Goal: Transaction & Acquisition: Purchase product/service

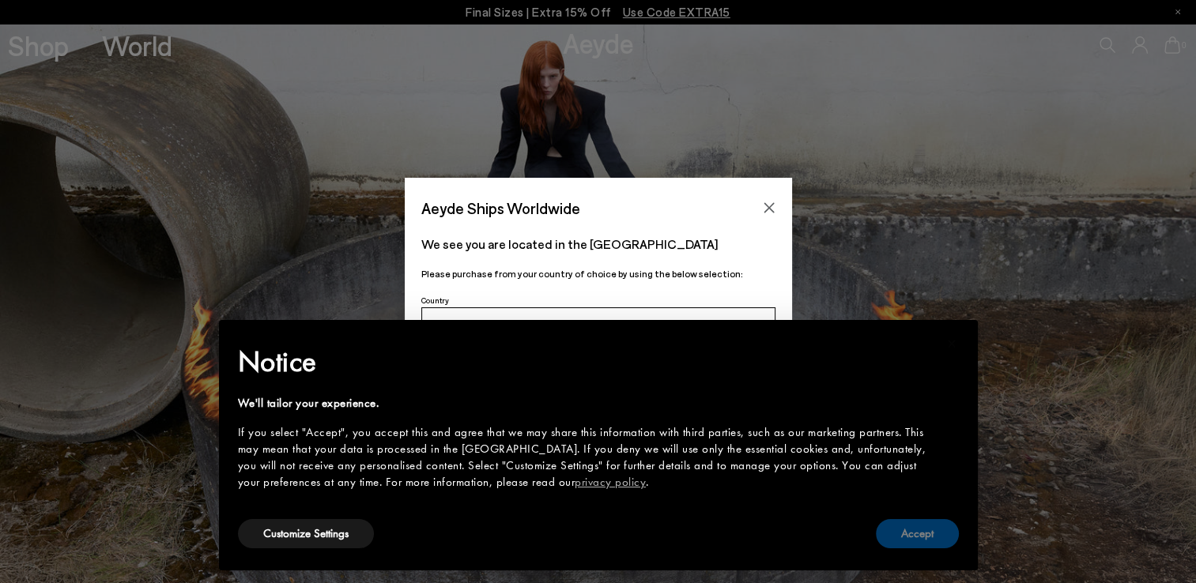
click at [914, 527] on button "Accept" at bounding box center [917, 533] width 83 height 29
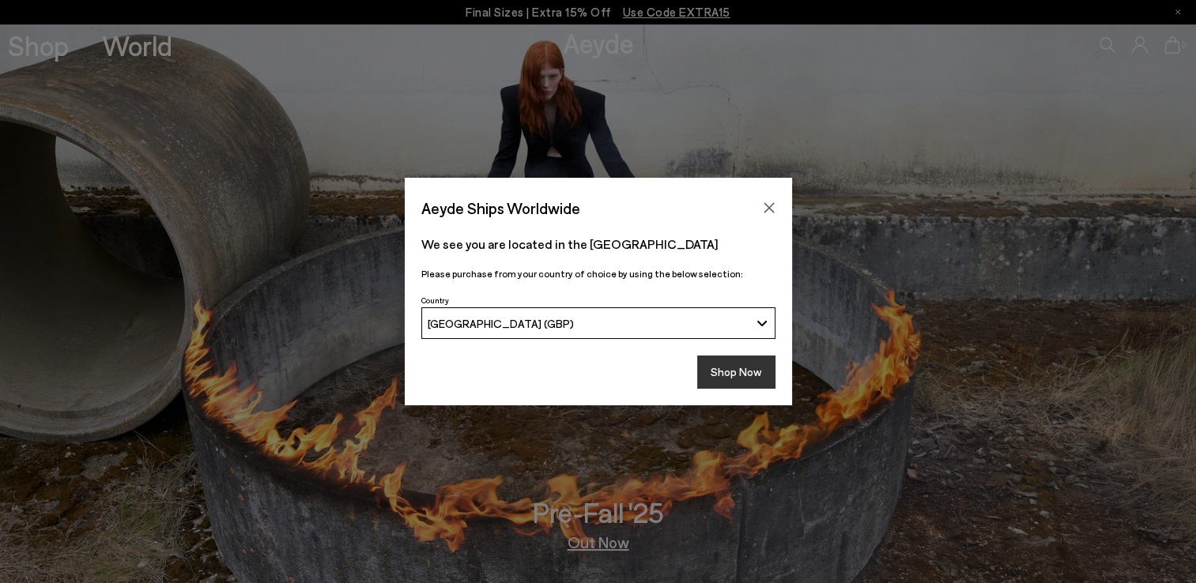
click at [727, 372] on button "Shop Now" at bounding box center [736, 372] width 78 height 33
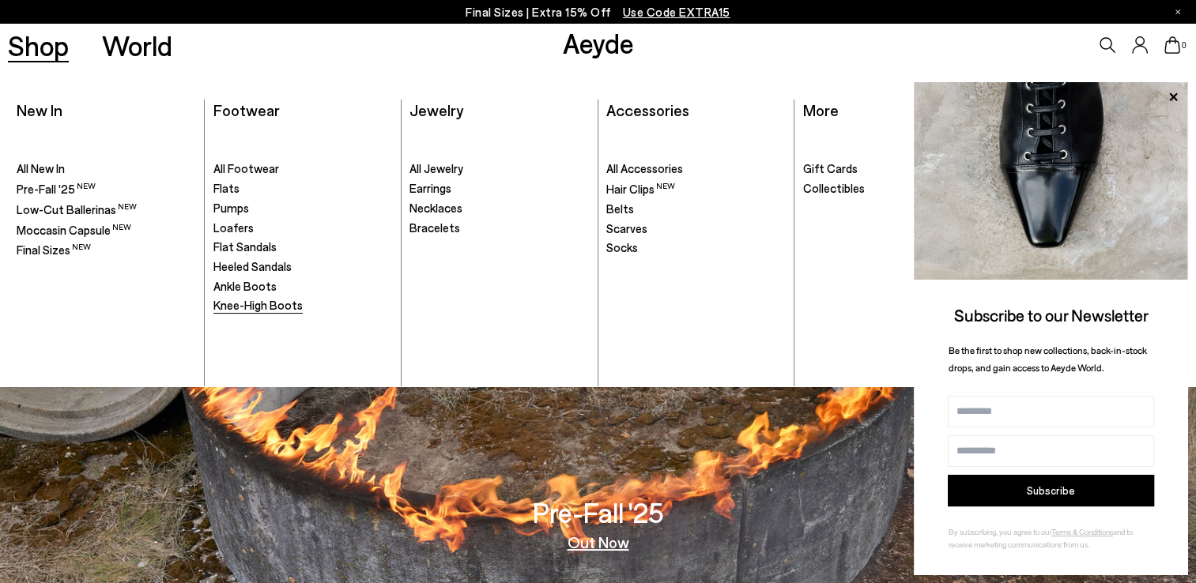
click at [247, 308] on span "Knee-High Boots" at bounding box center [257, 305] width 89 height 14
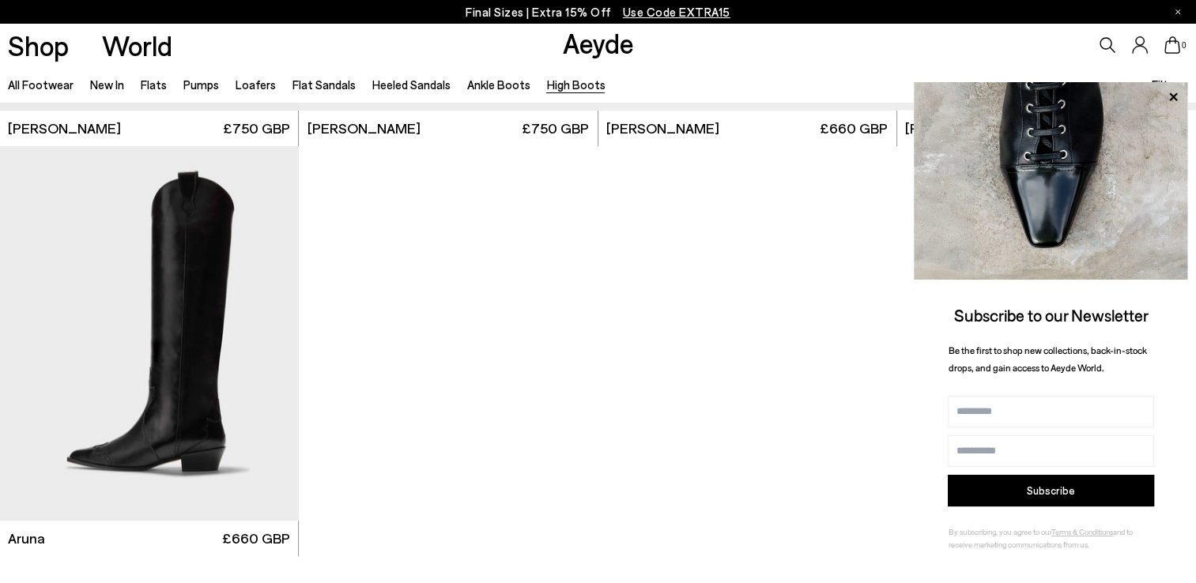
scroll to position [779, 0]
click at [1176, 101] on icon at bounding box center [1173, 97] width 21 height 21
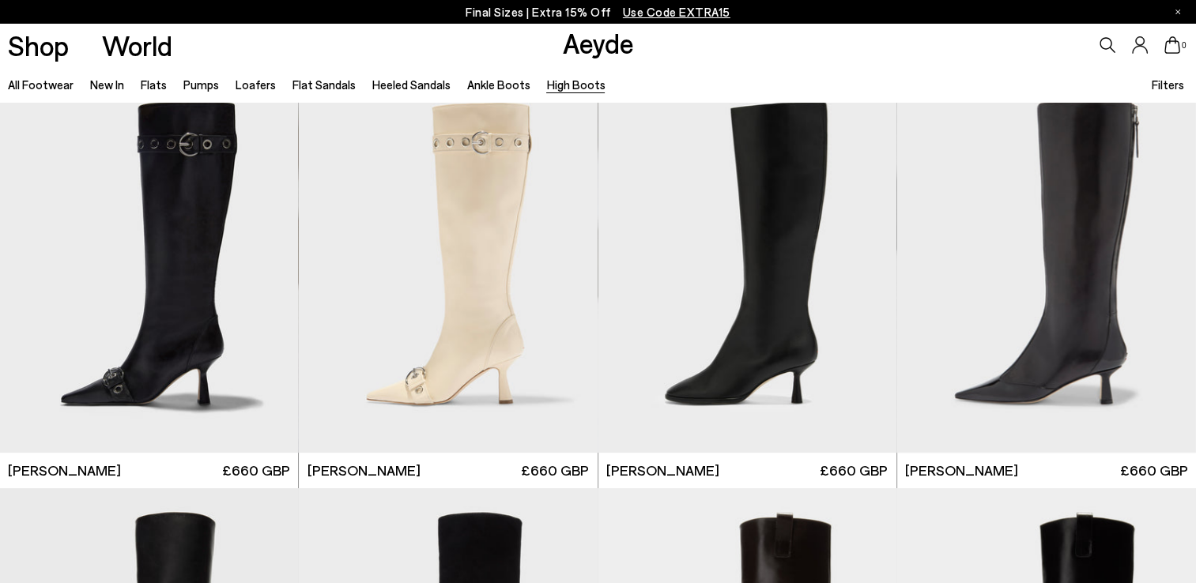
scroll to position [0, 0]
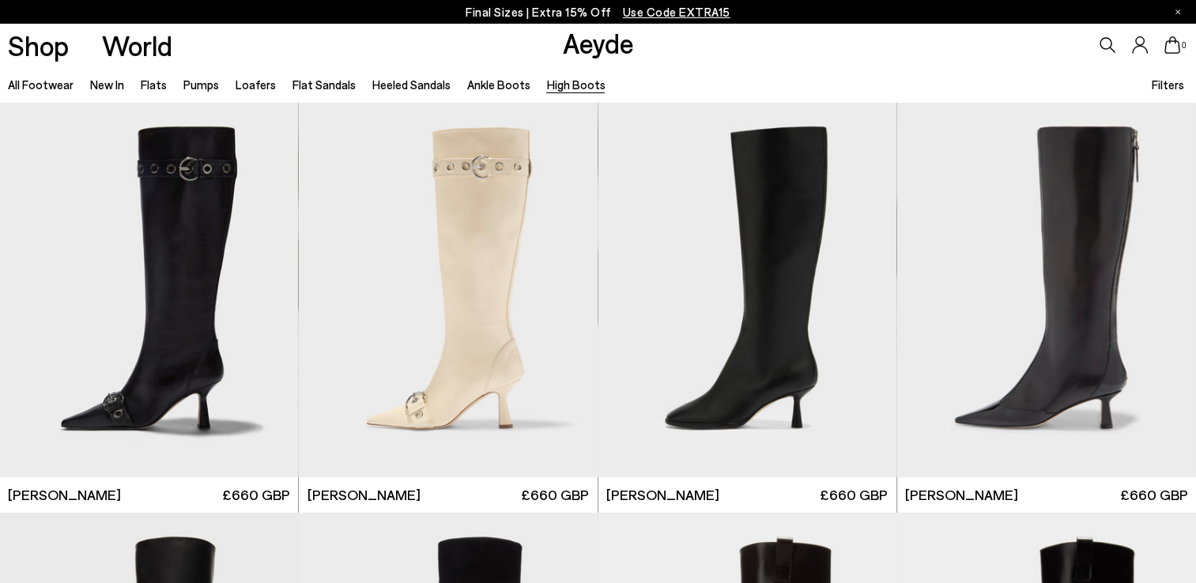
drag, startPoint x: 1112, startPoint y: 56, endPoint x: 1104, endPoint y: 43, distance: 16.0
click at [1104, 43] on div "0" at bounding box center [997, 45] width 398 height 43
click at [1104, 43] on icon at bounding box center [1108, 45] width 16 height 16
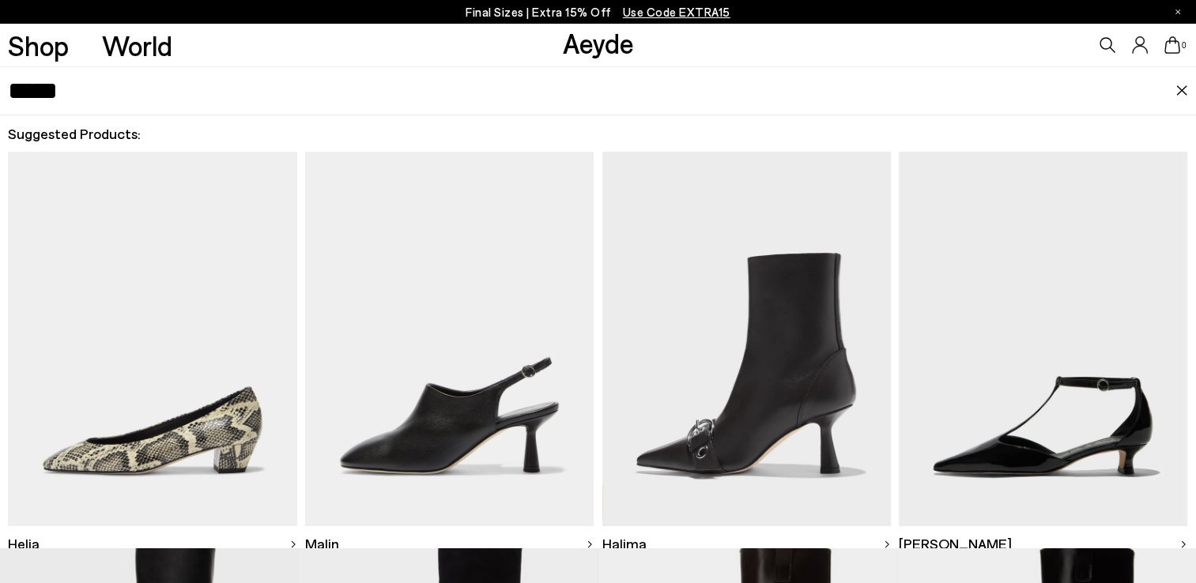
type input "*****"
